Goal: Contribute content

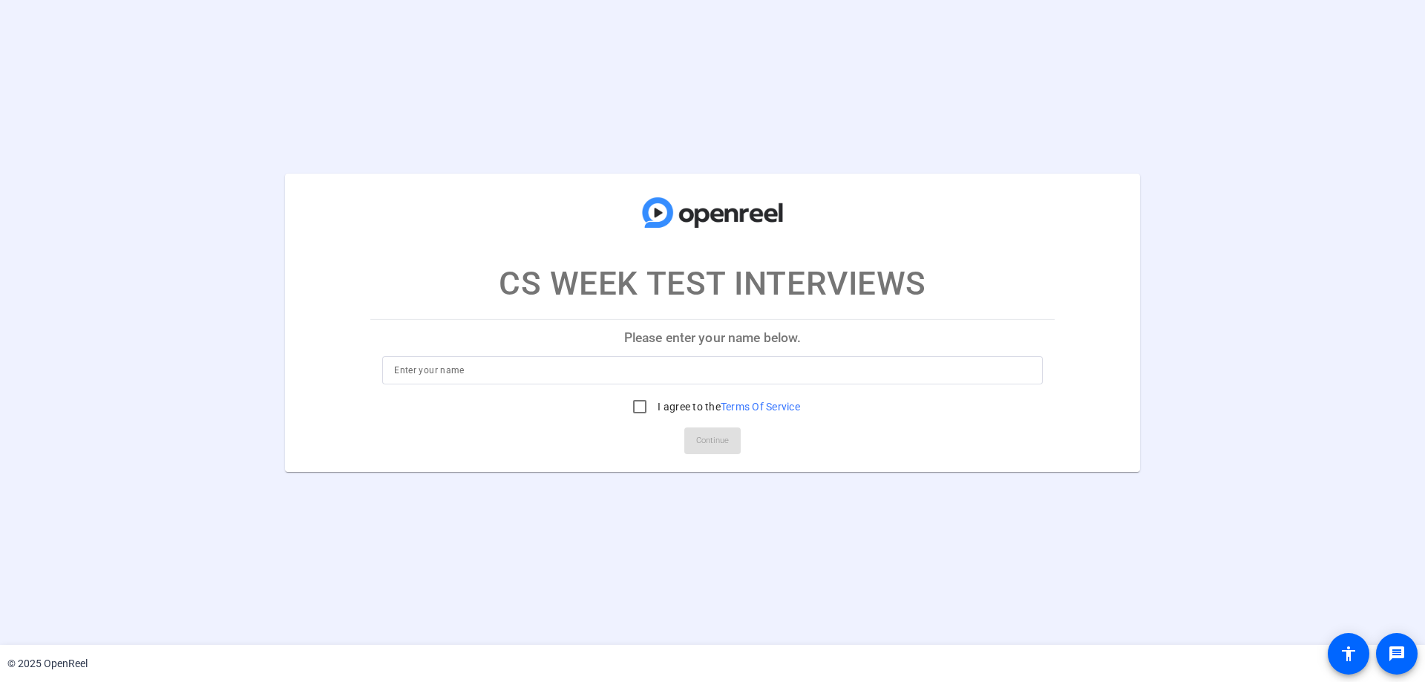
click at [733, 340] on p "Please enter your name below." at bounding box center [712, 338] width 684 height 36
click at [647, 357] on div at bounding box center [712, 370] width 637 height 28
type input "[PERSON_NAME]"
click at [642, 399] on input "I agree to the Terms Of Service" at bounding box center [640, 407] width 30 height 30
checkbox input "true"
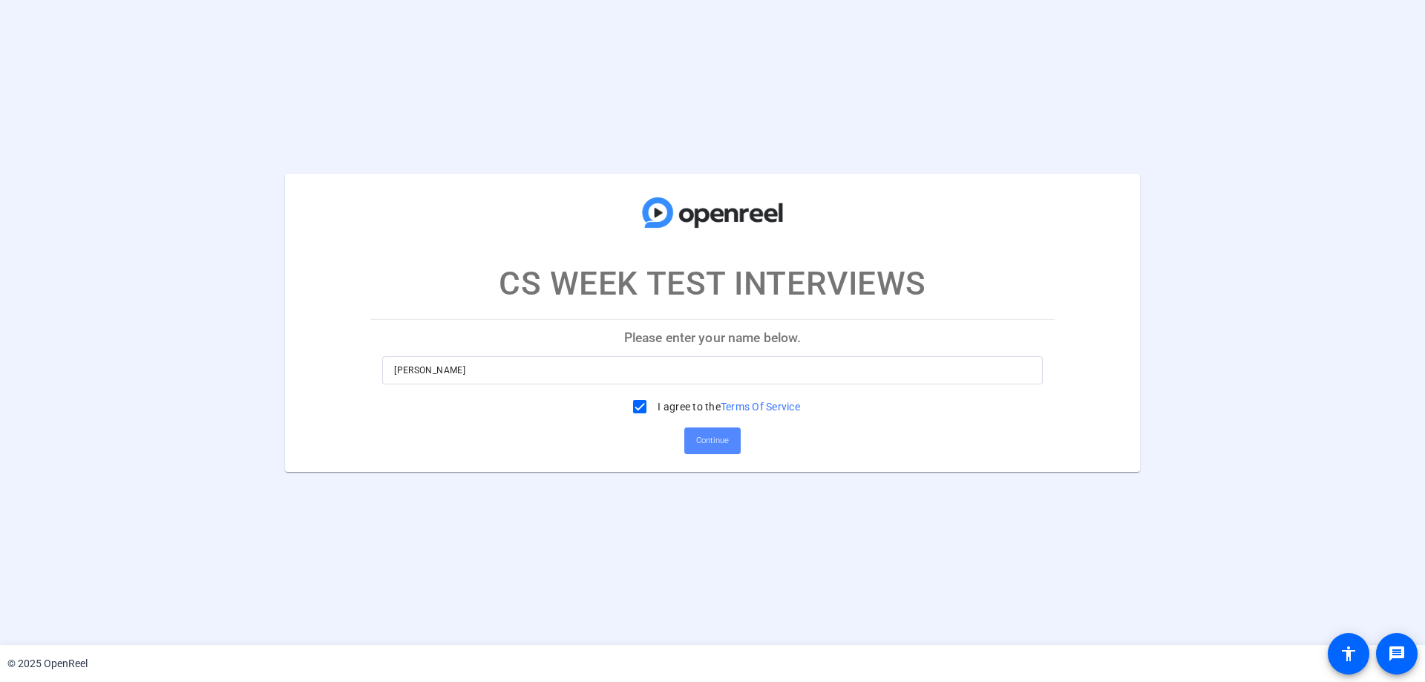
click at [702, 438] on span "Continue" at bounding box center [712, 441] width 33 height 22
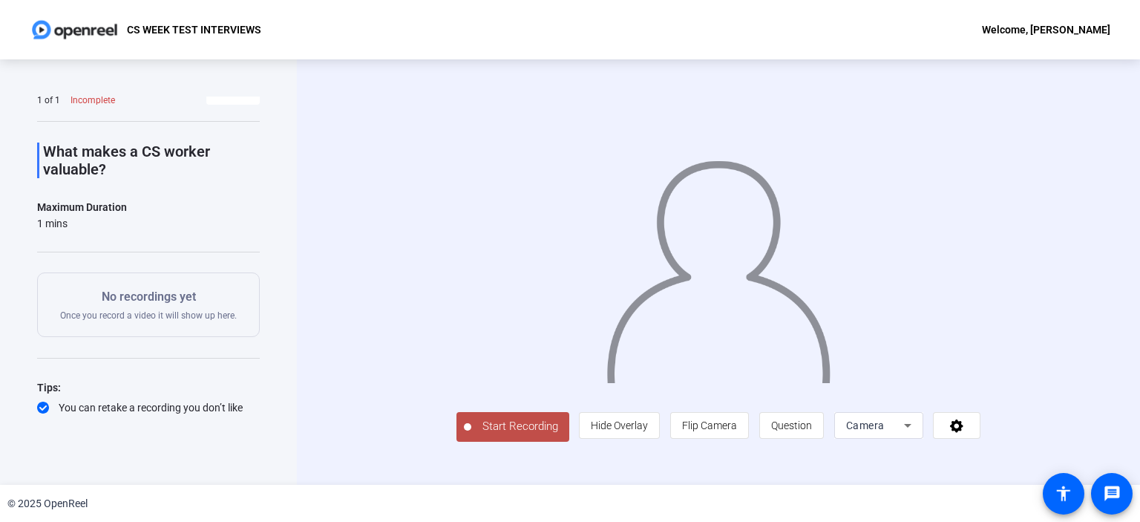
scroll to position [2, 0]
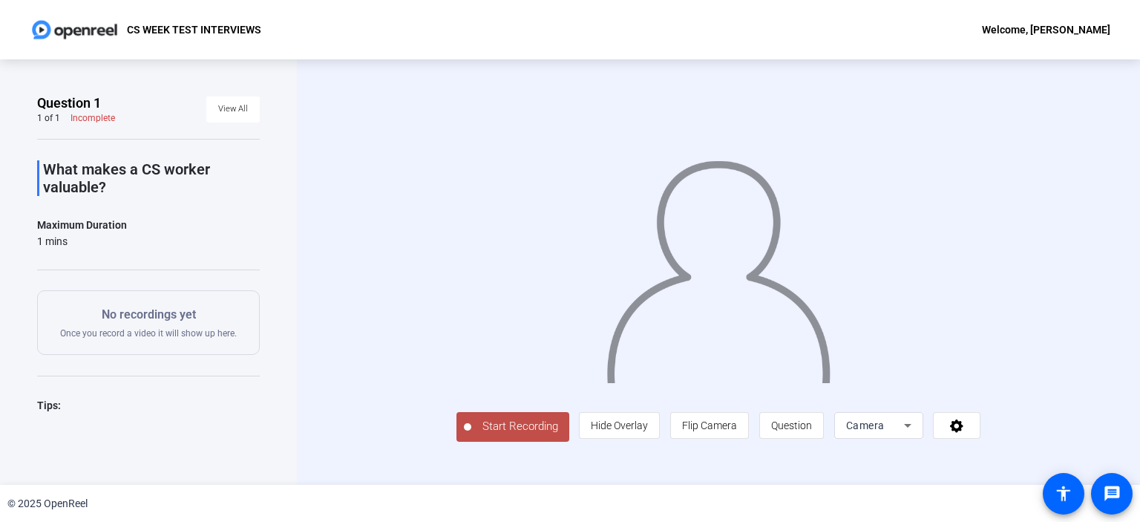
click at [507, 431] on span "Start Recording" at bounding box center [520, 426] width 98 height 17
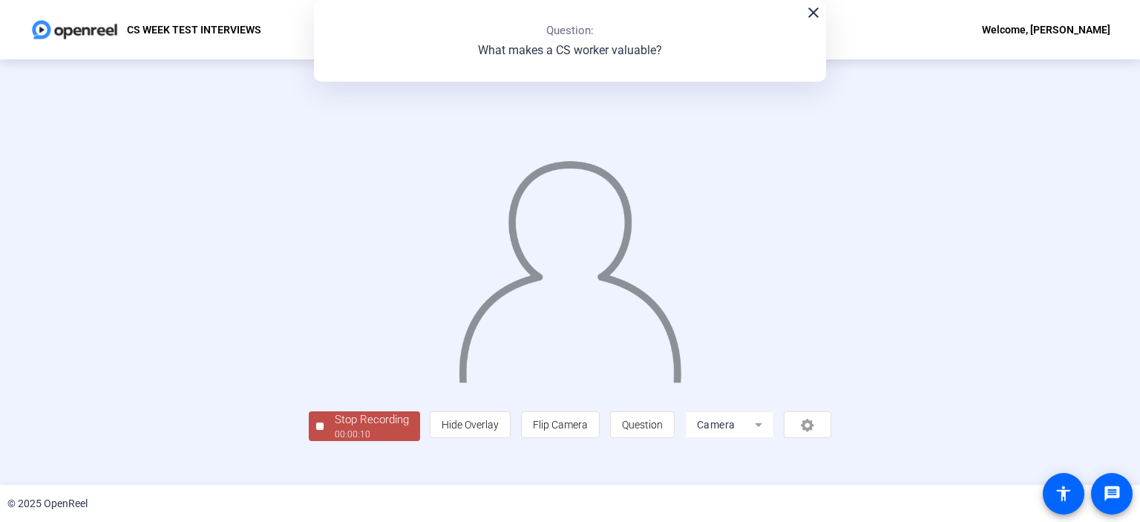
click at [814, 13] on mat-icon "close" at bounding box center [813, 13] width 18 height 18
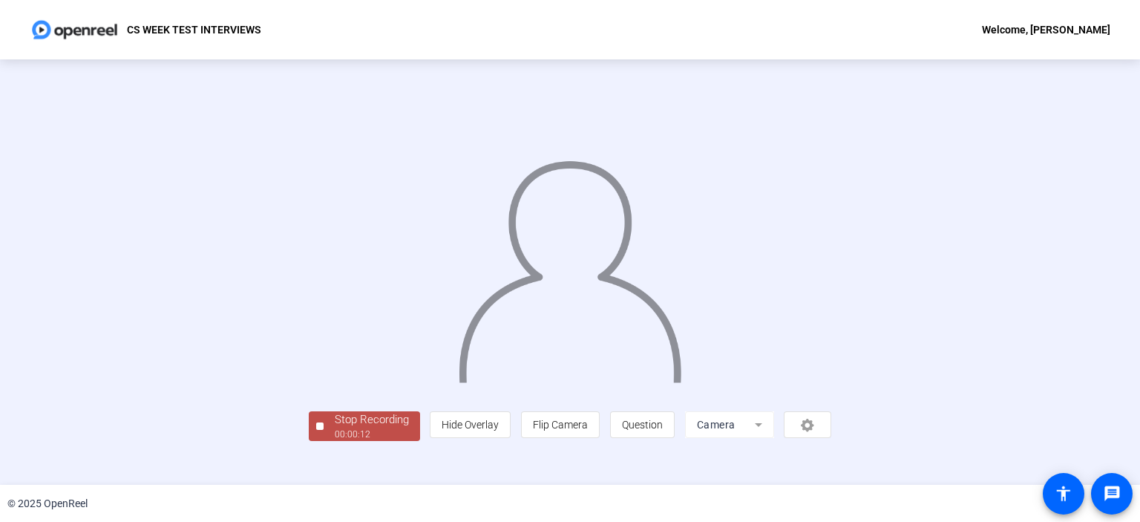
click at [374, 421] on div "Stop Recording" at bounding box center [372, 419] width 74 height 17
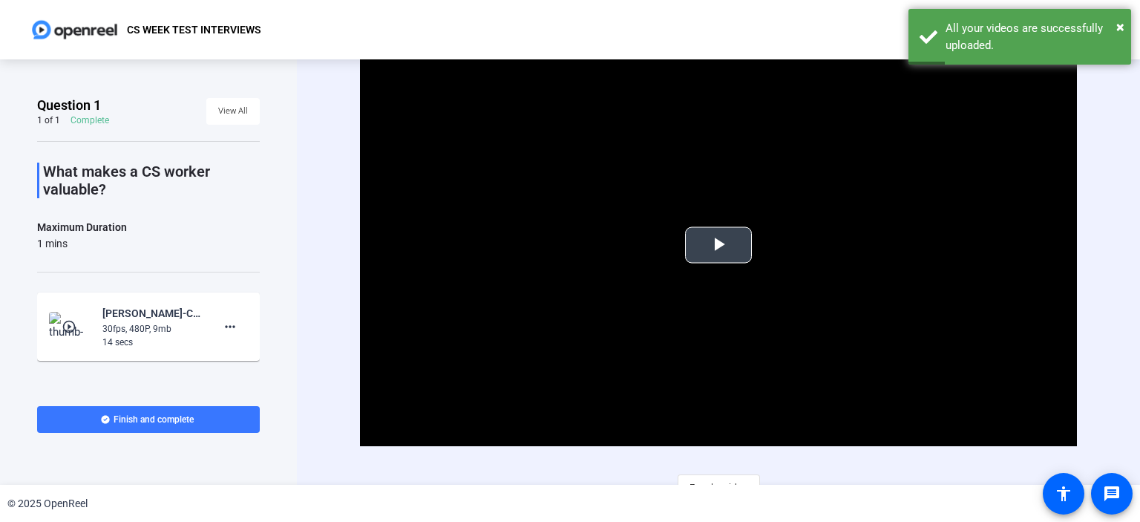
click at [718, 245] on span "Video Player" at bounding box center [718, 245] width 0 height 0
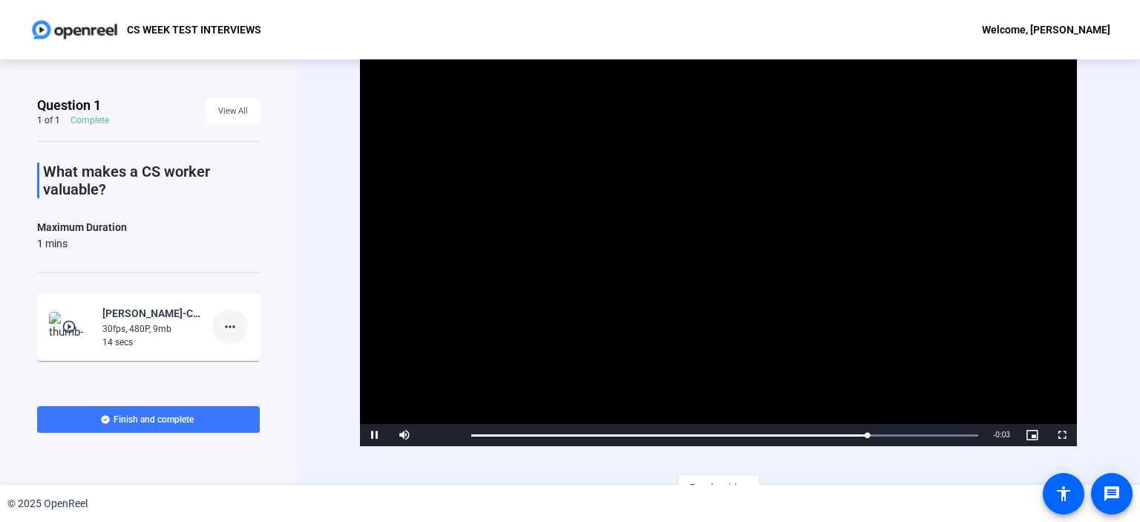
click at [221, 327] on mat-icon "more_horiz" at bounding box center [230, 327] width 18 height 18
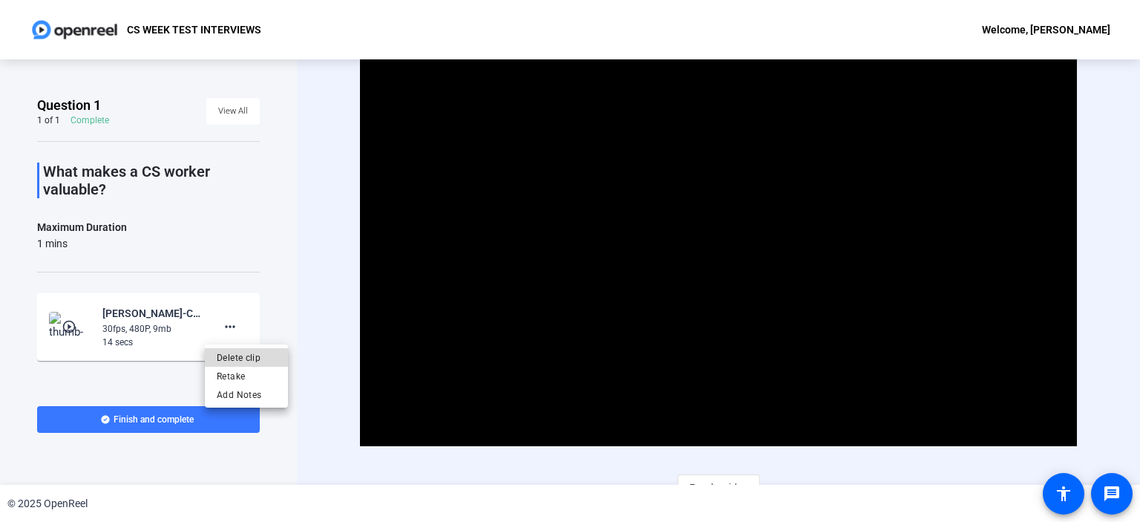
click at [243, 357] on span "Delete clip" at bounding box center [246, 357] width 59 height 18
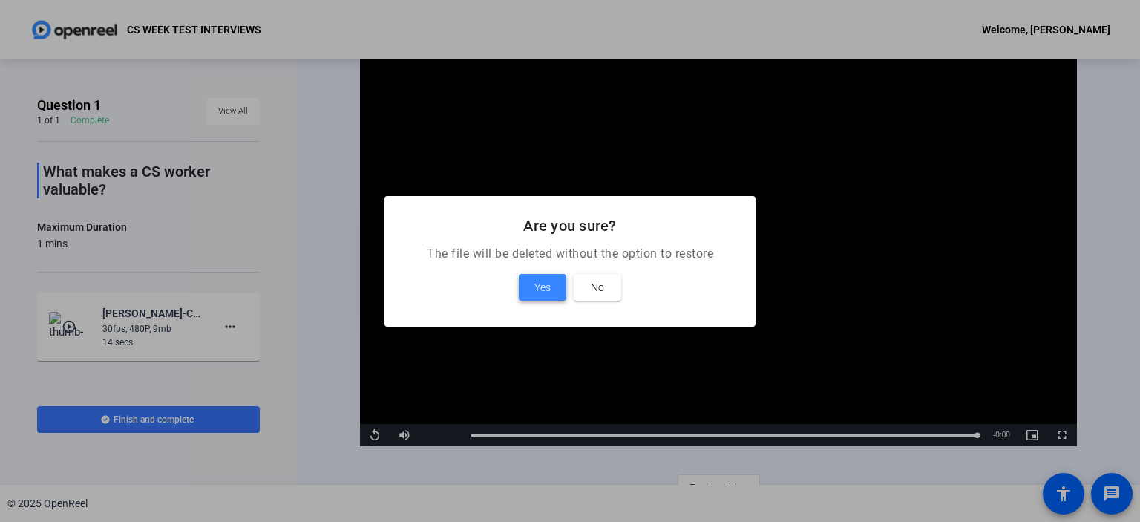
click at [549, 293] on span "Yes" at bounding box center [542, 287] width 16 height 18
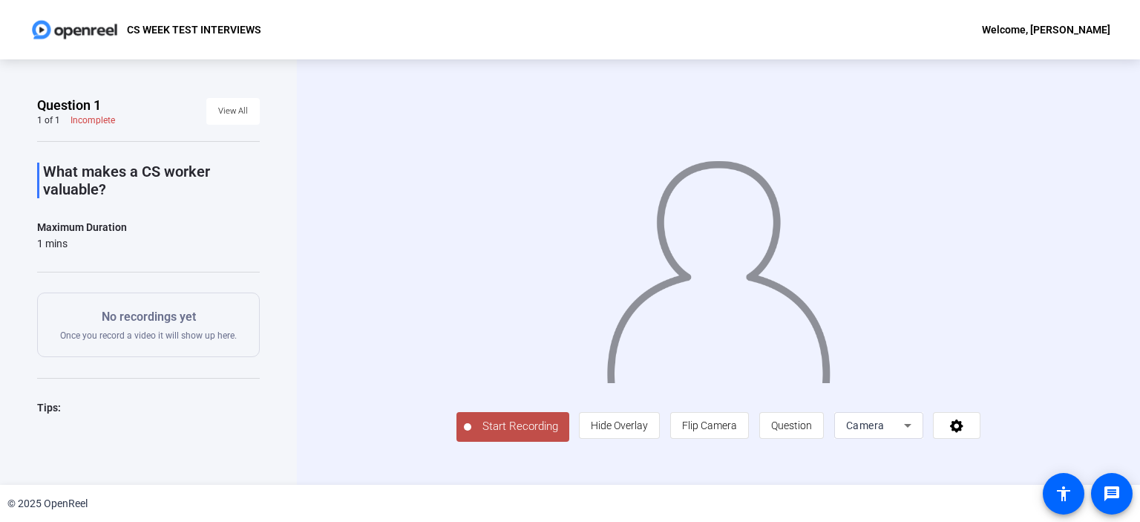
scroll to position [22, 0]
click at [471, 435] on span "Start Recording" at bounding box center [520, 426] width 98 height 17
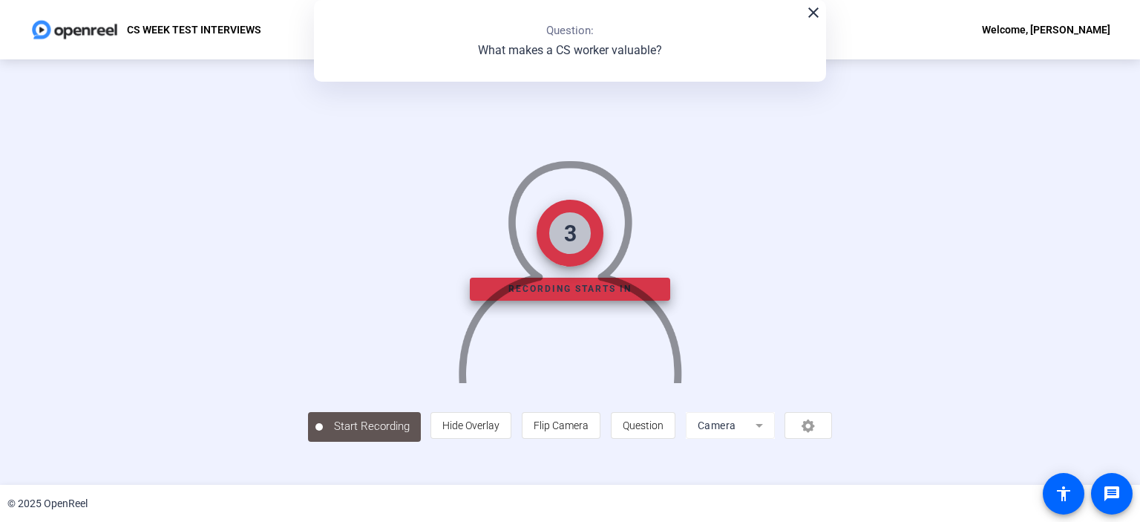
scroll to position [0, 0]
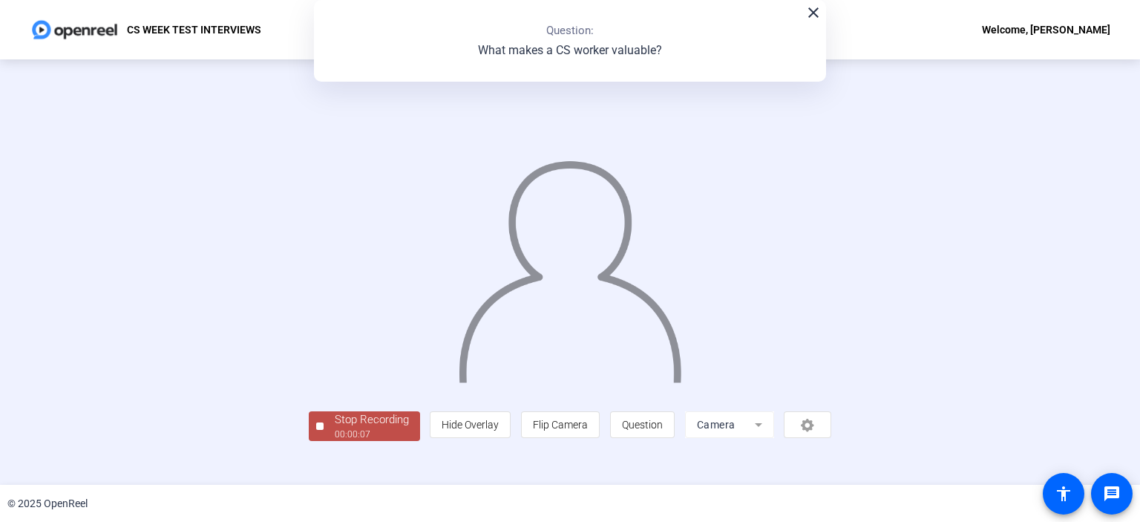
click at [534, 222] on img at bounding box center [570, 264] width 226 height 235
click at [335, 428] on div "Stop Recording" at bounding box center [372, 419] width 74 height 17
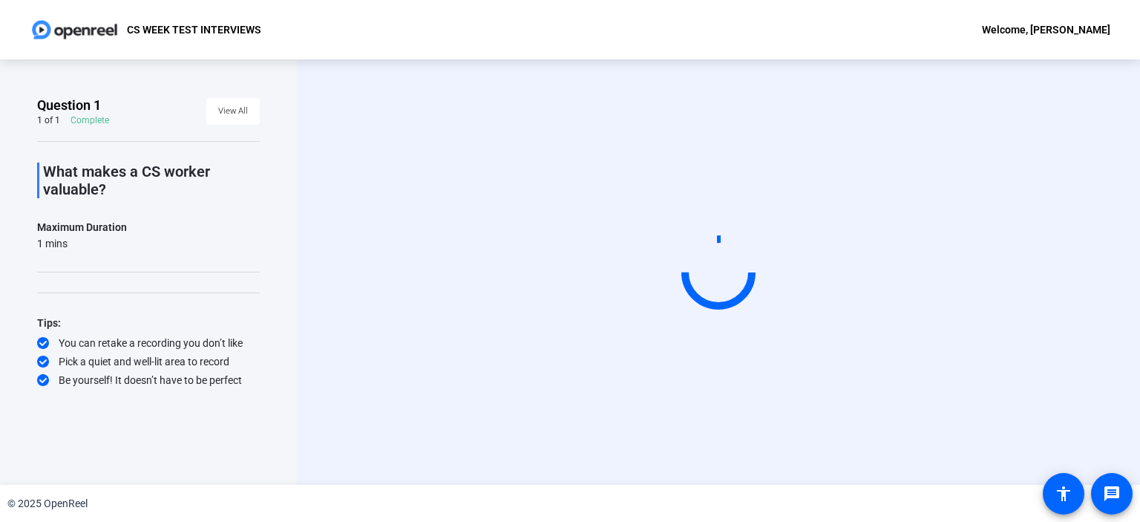
scroll to position [0, 0]
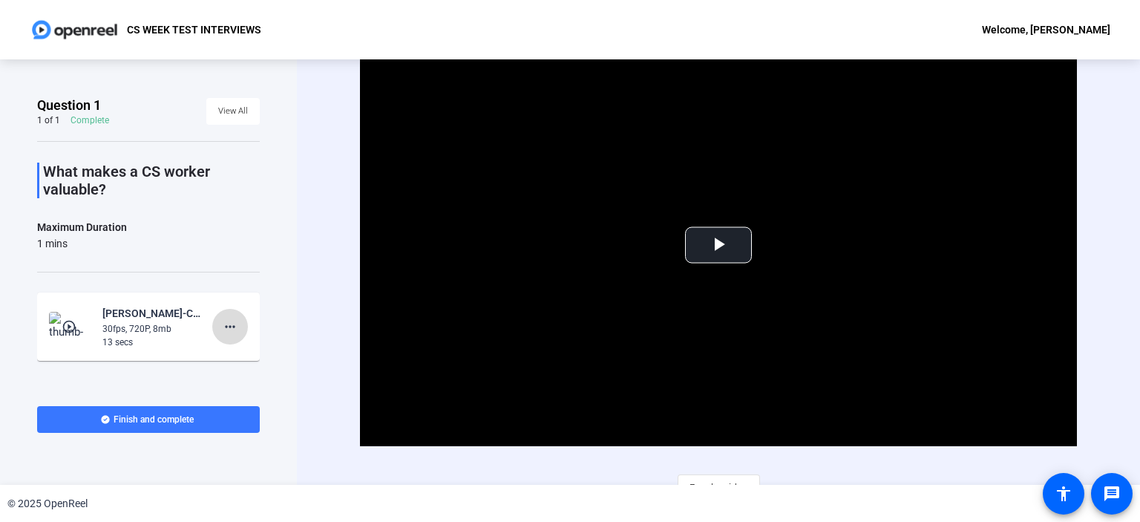
click at [212, 323] on span at bounding box center [230, 327] width 36 height 36
click at [239, 355] on span "Delete clip" at bounding box center [246, 357] width 59 height 18
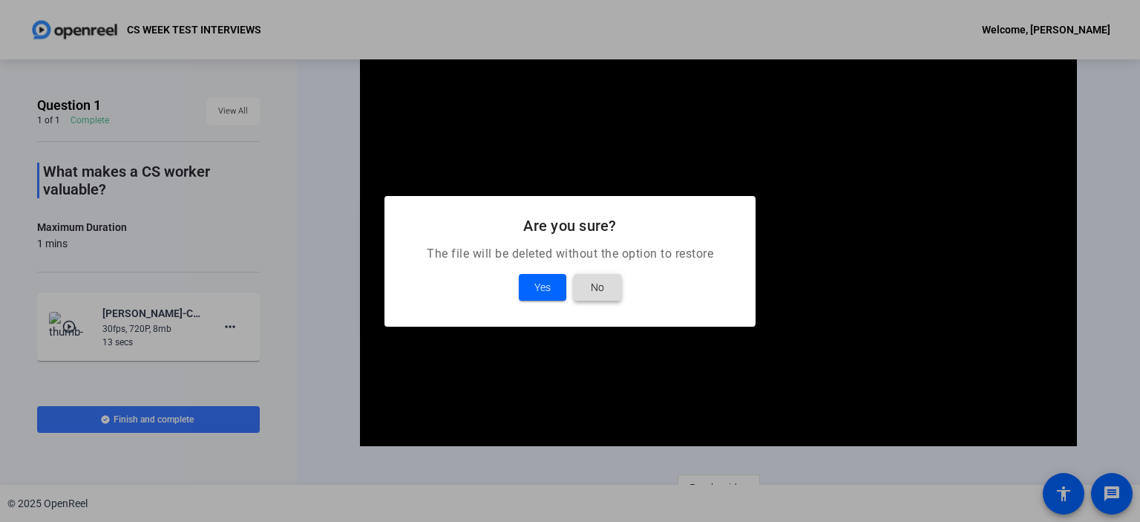
click at [593, 284] on span "No" at bounding box center [597, 287] width 13 height 18
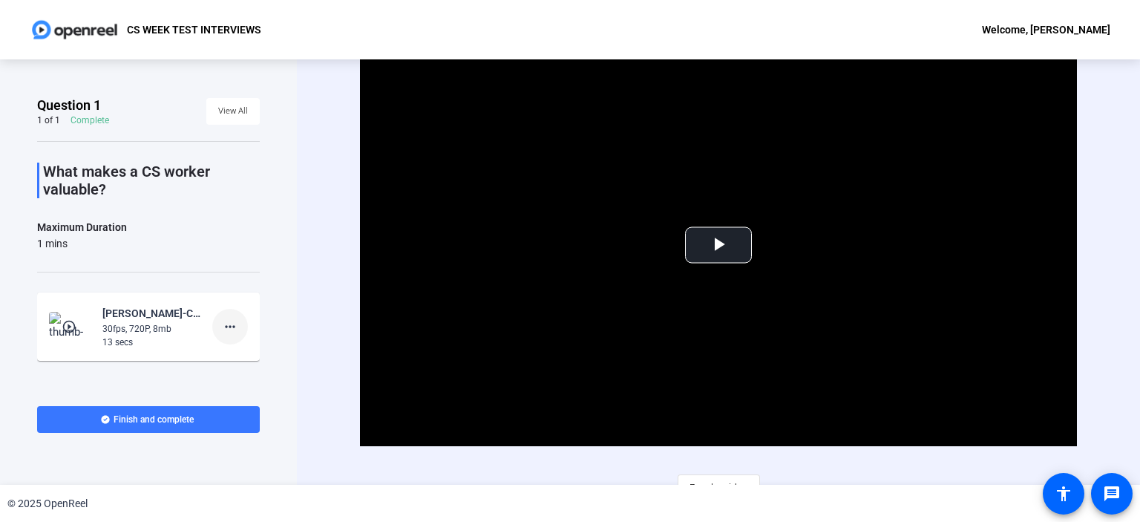
click at [226, 329] on mat-icon "more_horiz" at bounding box center [230, 327] width 18 height 18
click at [232, 374] on span "Retake" at bounding box center [246, 376] width 59 height 18
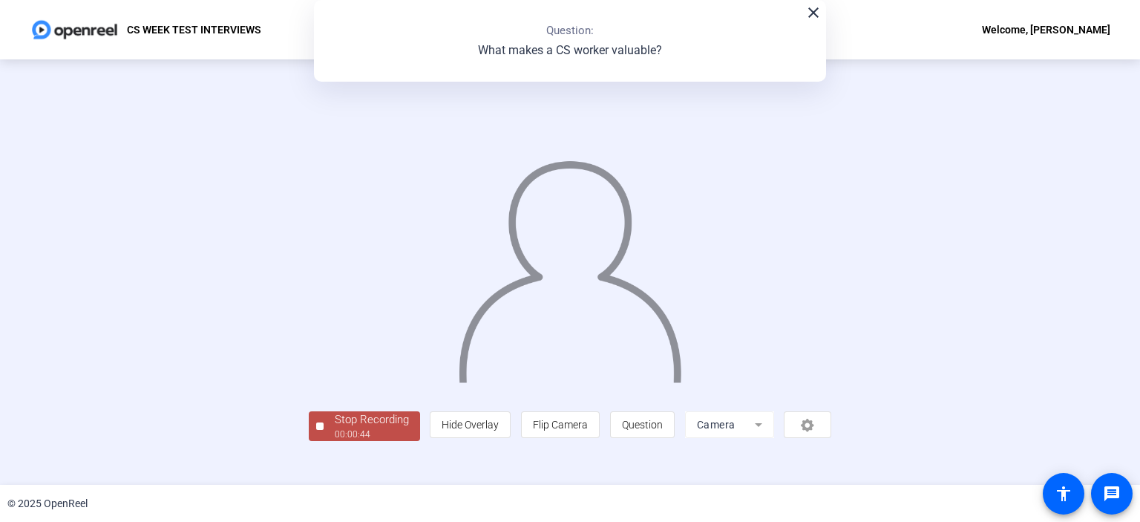
scroll to position [54, 0]
click at [335, 441] on div "00:00:45" at bounding box center [372, 433] width 74 height 13
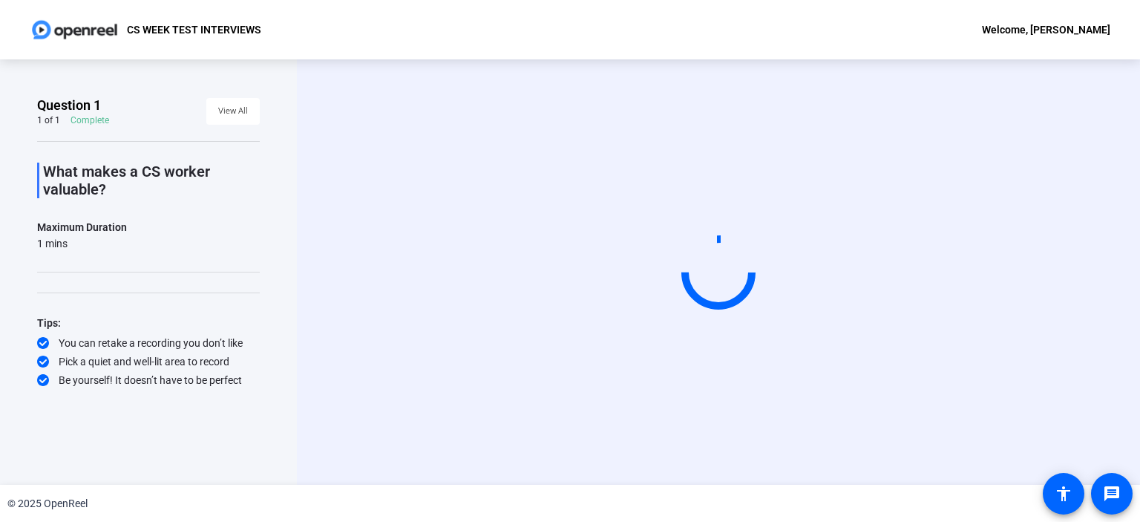
click at [375, 499] on div "© 2025 OpenReel" at bounding box center [570, 503] width 1140 height 37
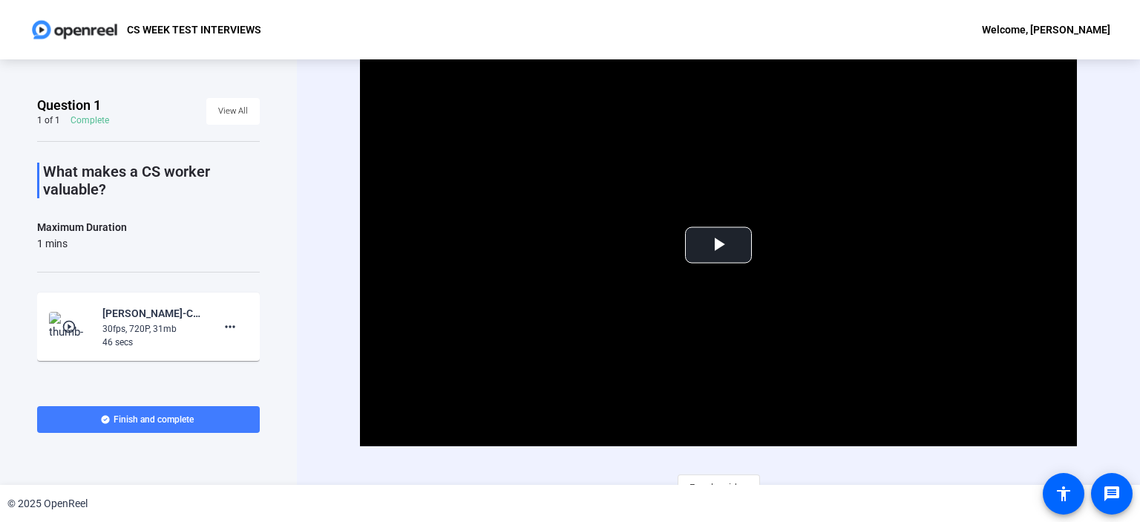
click at [171, 421] on span "Finish and complete" at bounding box center [154, 419] width 80 height 12
